Goal: Task Accomplishment & Management: Manage account settings

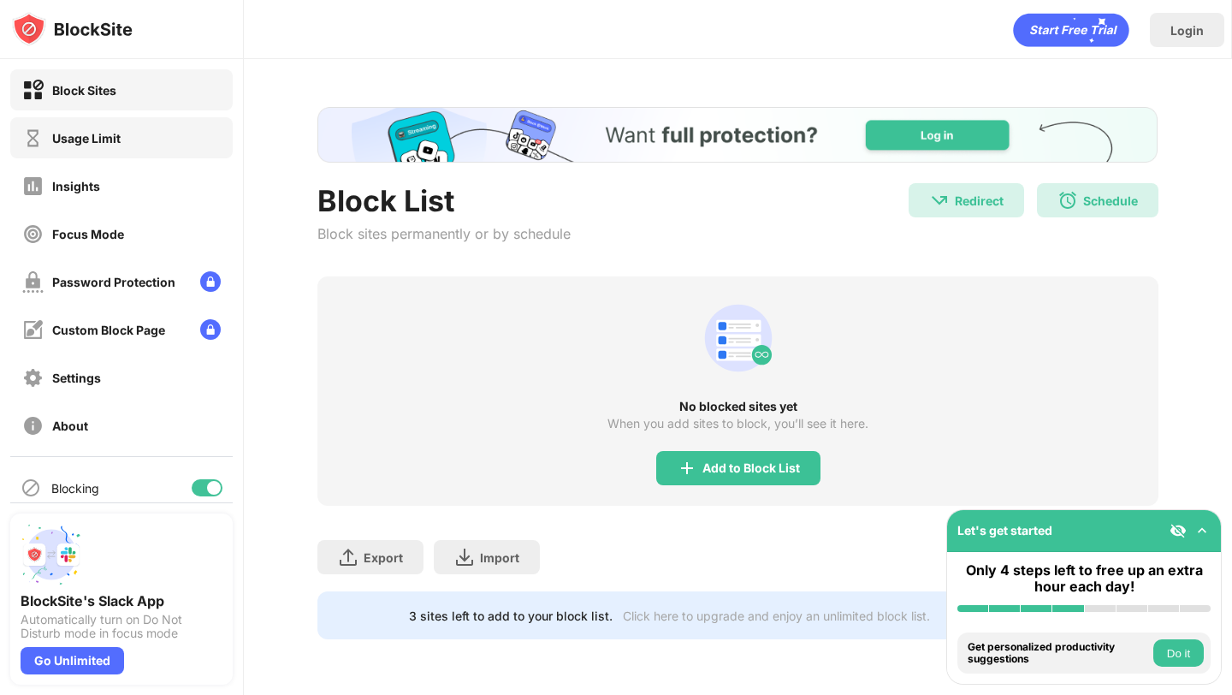
click at [110, 151] on div "Usage Limit" at bounding box center [121, 137] width 223 height 41
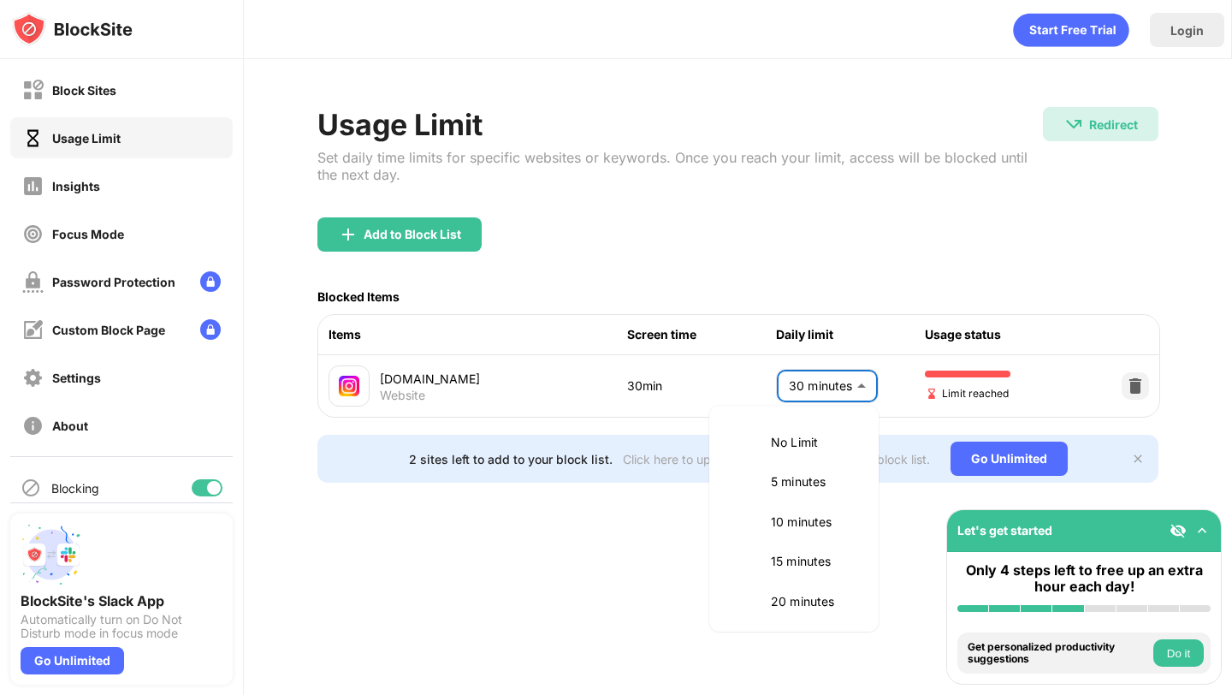
click at [860, 394] on body "Block Sites Usage Limit Insights Focus Mode Password Protection Custom Block Pa…" at bounding box center [616, 347] width 1232 height 695
click at [845, 514] on p "30 minutes" at bounding box center [814, 518] width 87 height 19
click at [832, 394] on body "Block Sites Usage Limit Insights Focus Mode Password Protection Custom Block Pa…" at bounding box center [616, 347] width 1232 height 695
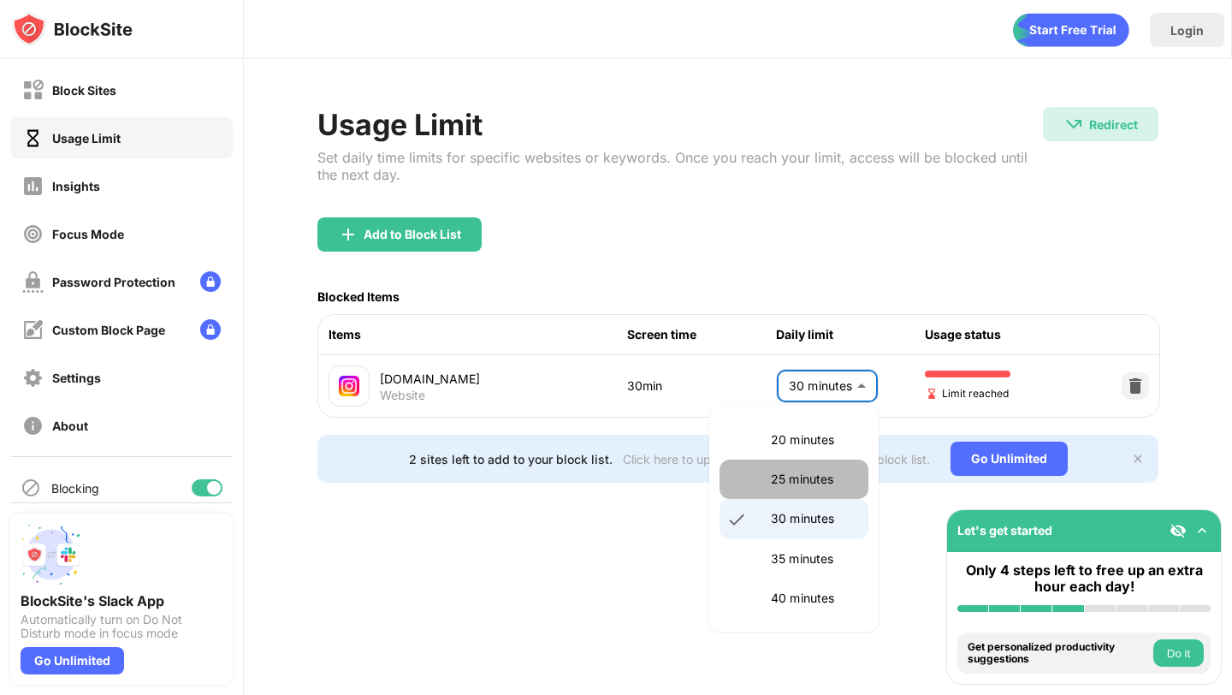
click at [832, 477] on p "25 minutes" at bounding box center [814, 479] width 87 height 19
type input "**"
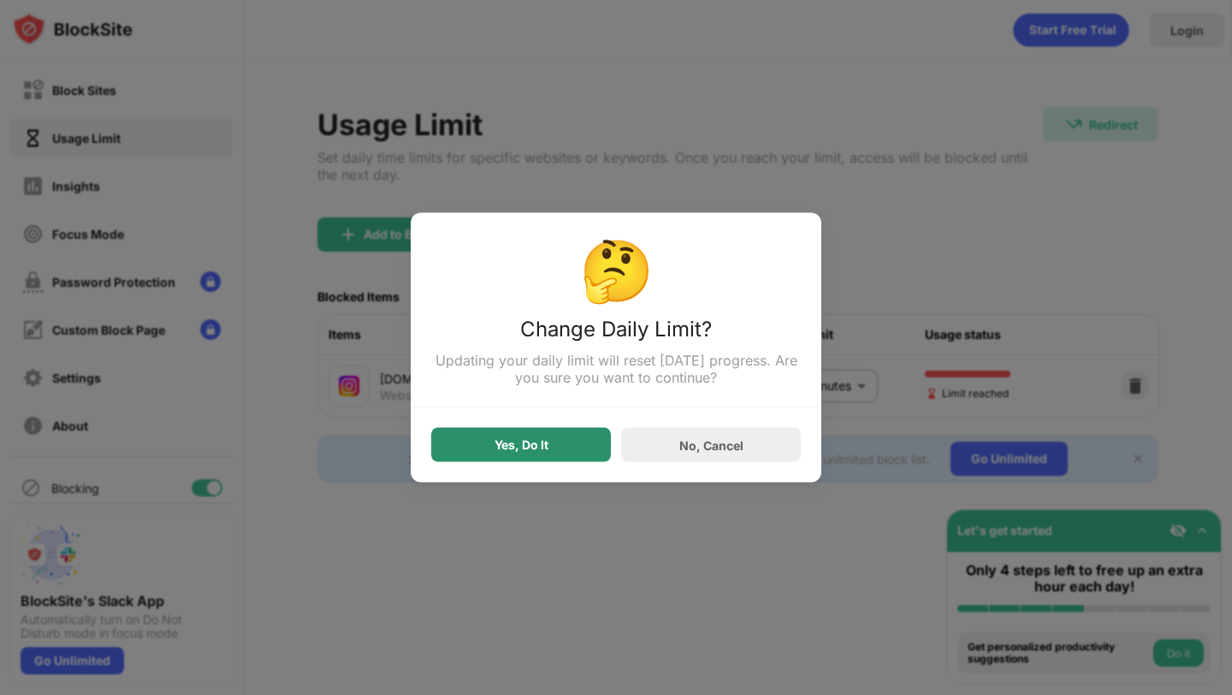
click at [566, 450] on div "Yes, Do It" at bounding box center [521, 445] width 180 height 34
